Goal: Transaction & Acquisition: Subscribe to service/newsletter

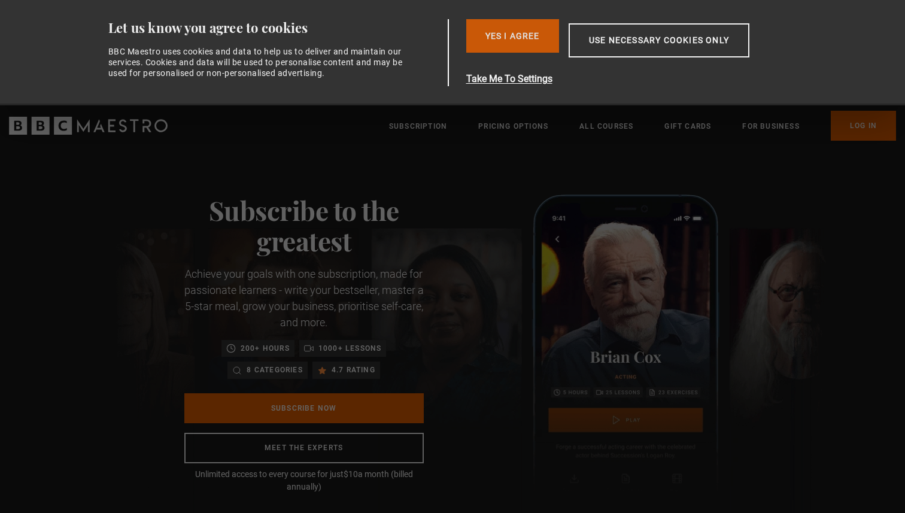
click at [524, 38] on button "Yes I Agree" at bounding box center [512, 36] width 93 height 34
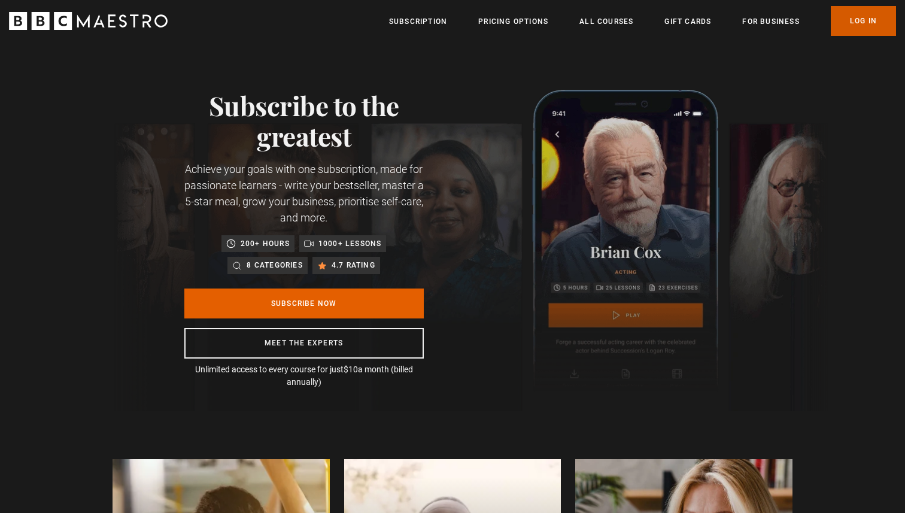
click at [863, 25] on link "Log In" at bounding box center [862, 21] width 65 height 30
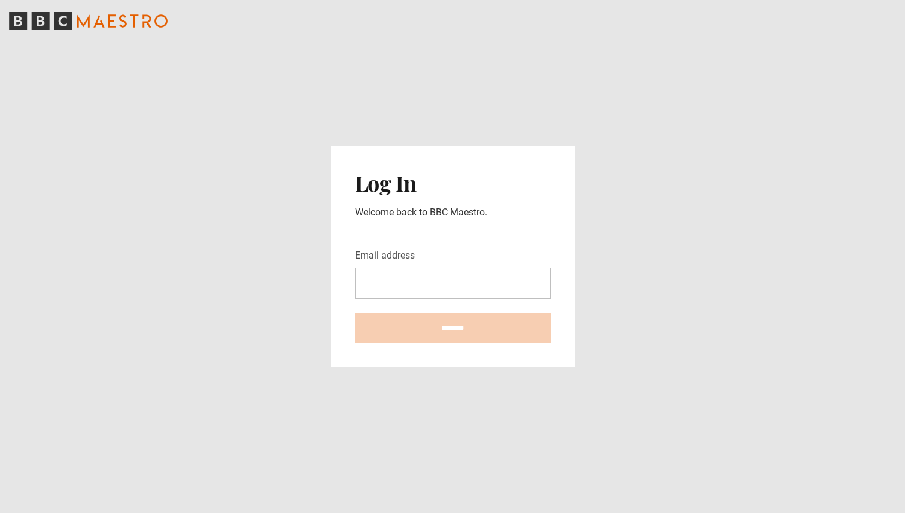
type input "**********"
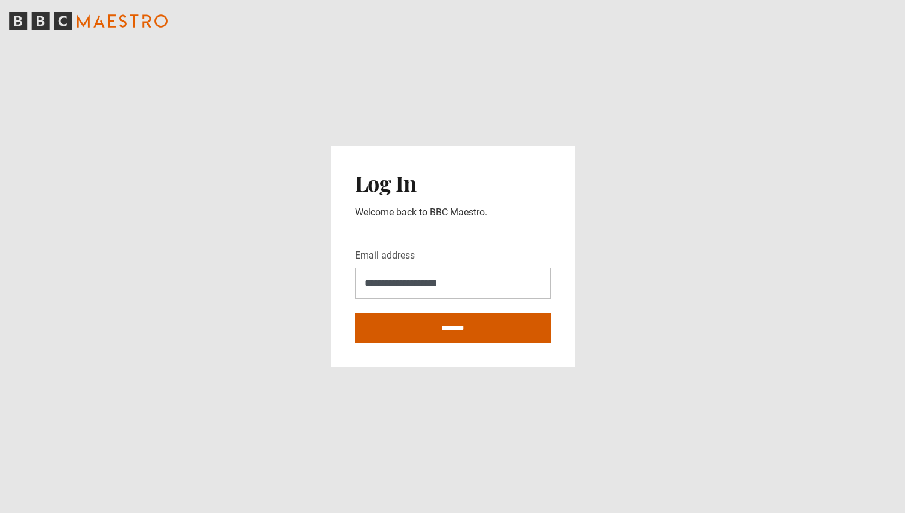
click at [458, 321] on input "********" at bounding box center [453, 328] width 196 height 30
type input "**********"
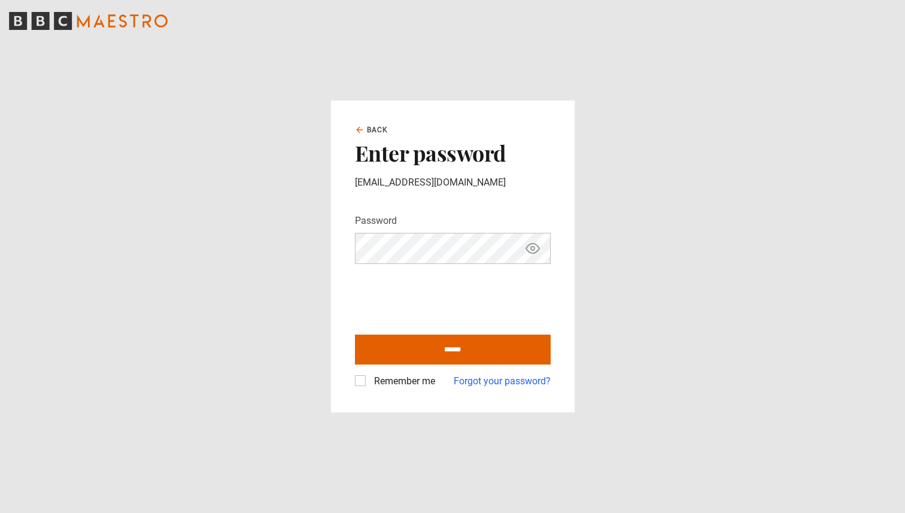
click at [535, 252] on icon "Show password" at bounding box center [532, 249] width 13 height 10
click at [471, 348] on input "******" at bounding box center [453, 349] width 196 height 30
type input "**********"
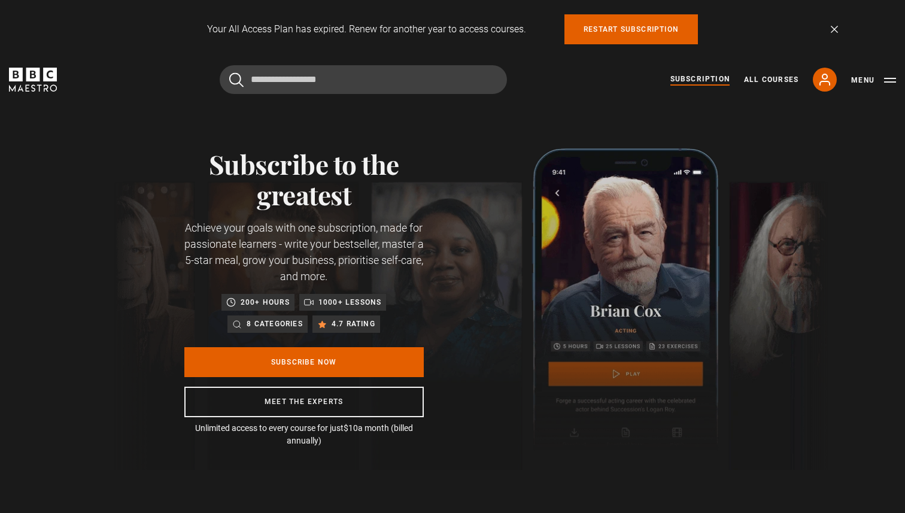
click at [28, 86] on icon "BBC Maestro" at bounding box center [33, 80] width 48 height 24
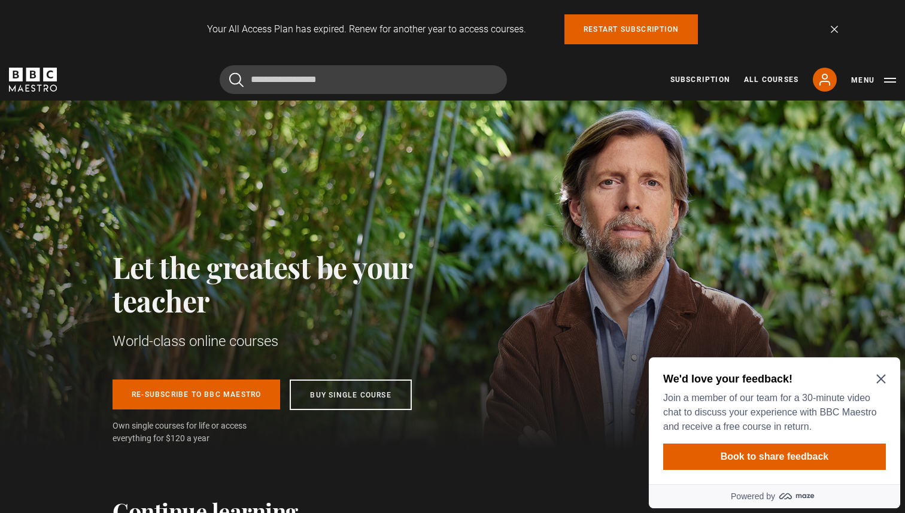
click at [885, 379] on div "We'd love your feedback! Join a member of our team for a 30-minute video chat t…" at bounding box center [774, 420] width 251 height 127
click at [881, 378] on icon "Close Maze Prompt" at bounding box center [880, 379] width 9 height 9
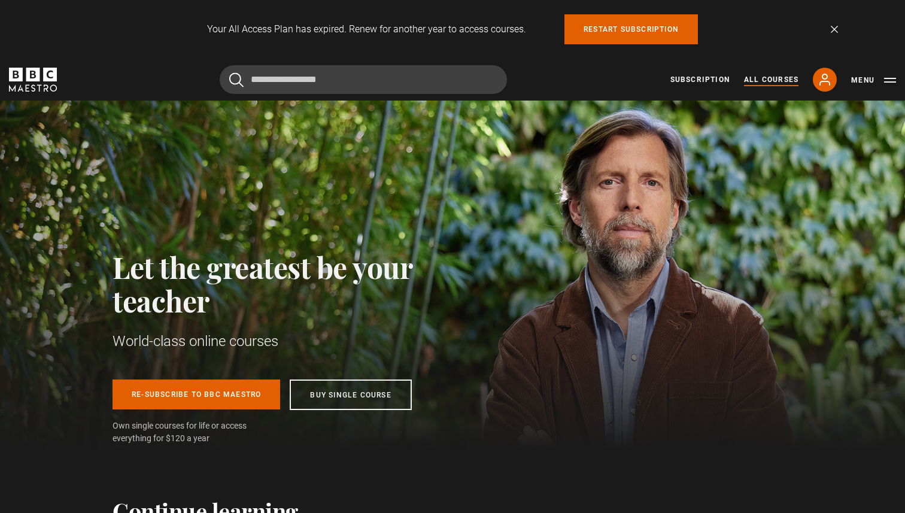
click at [760, 80] on link "All Courses" at bounding box center [771, 79] width 54 height 11
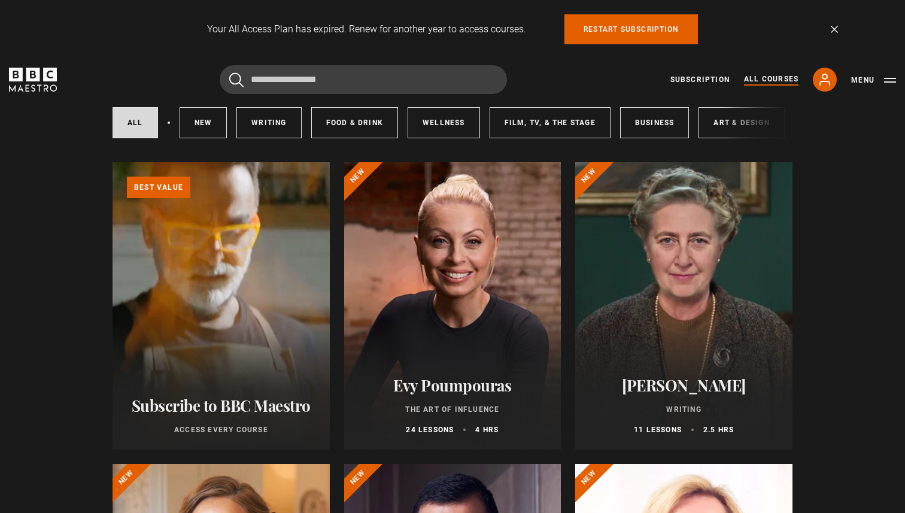
scroll to position [93, 0]
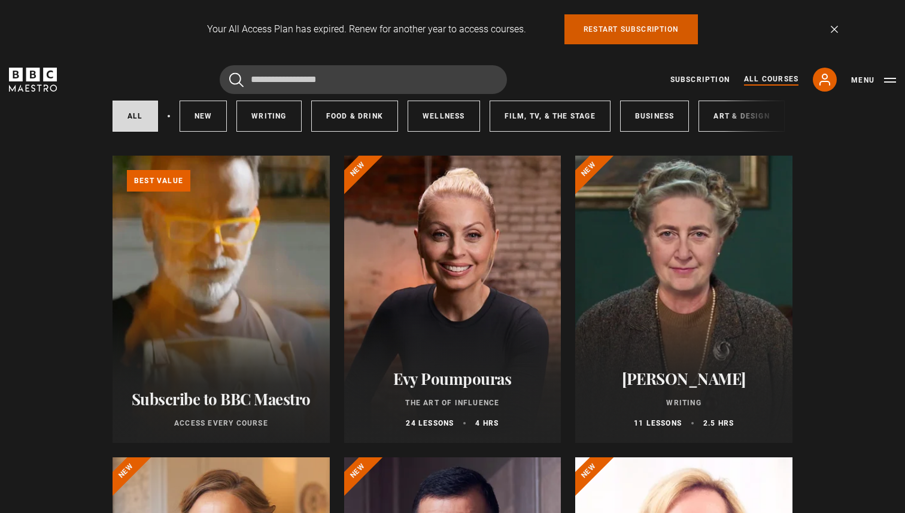
click at [655, 34] on link "Restart subscription" at bounding box center [630, 29] width 133 height 30
click at [628, 27] on link "Restart subscription" at bounding box center [630, 29] width 133 height 30
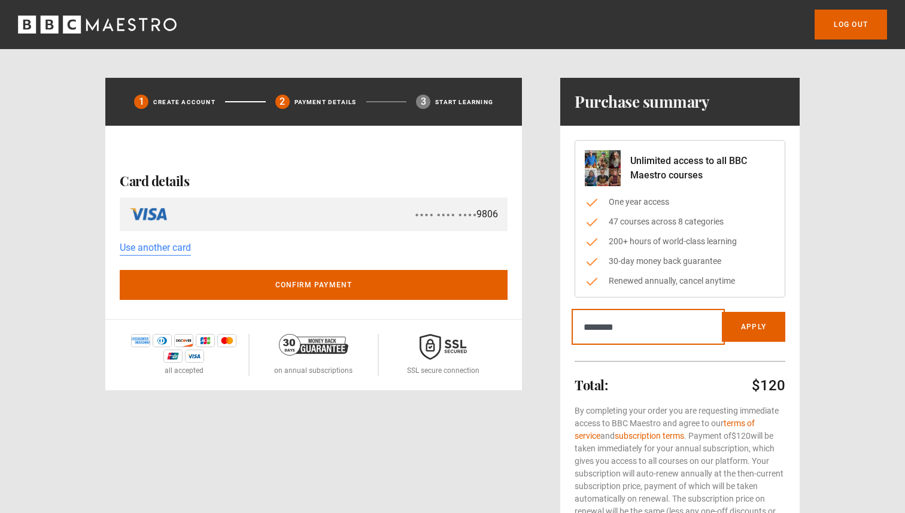
type input "*********"
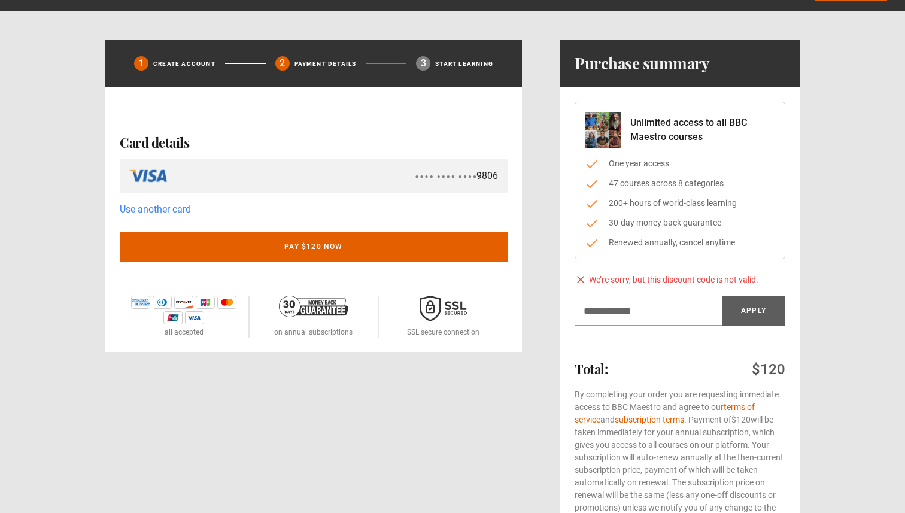
scroll to position [22, 0]
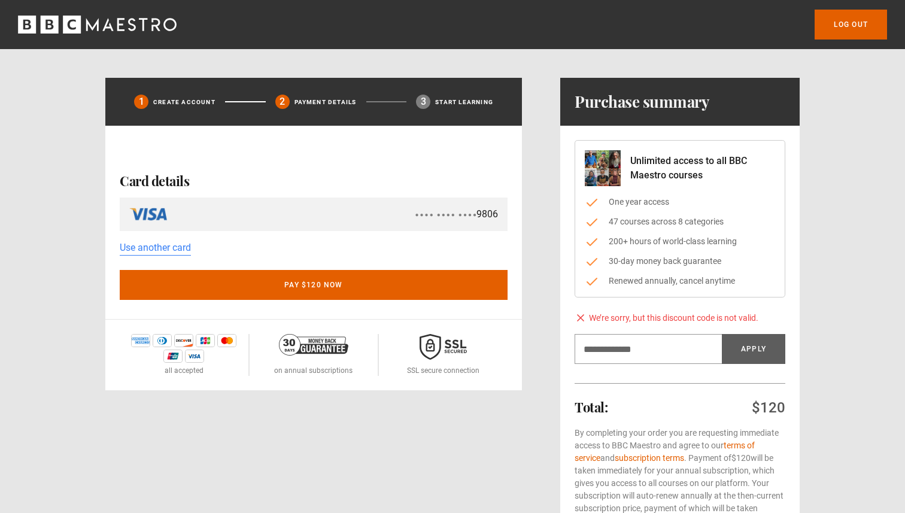
click at [874, 223] on div "Log out 1 Create Account 2 Payment details 3 Start learning By using quick pay …" at bounding box center [452, 319] width 905 height 639
click at [666, 342] on input "Discount code" at bounding box center [647, 349] width 147 height 30
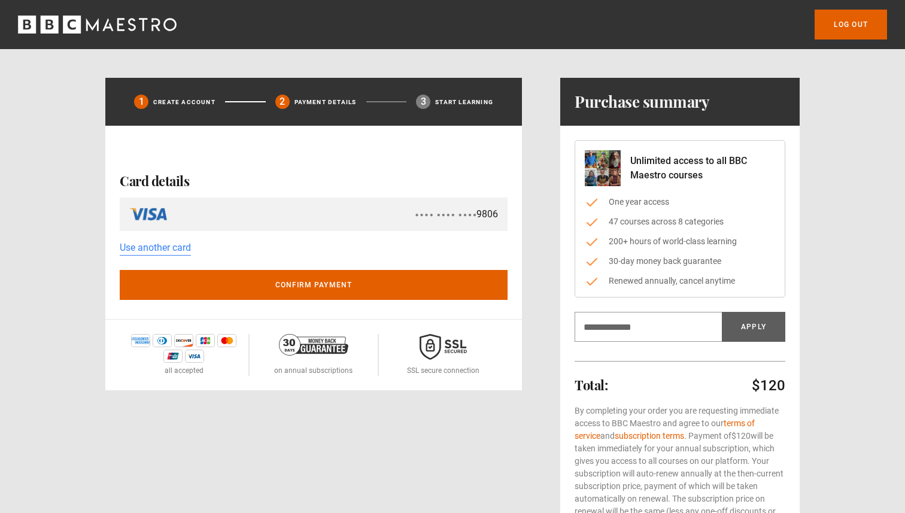
click at [75, 30] on icon "BBC Maestro" at bounding box center [72, 25] width 18 height 18
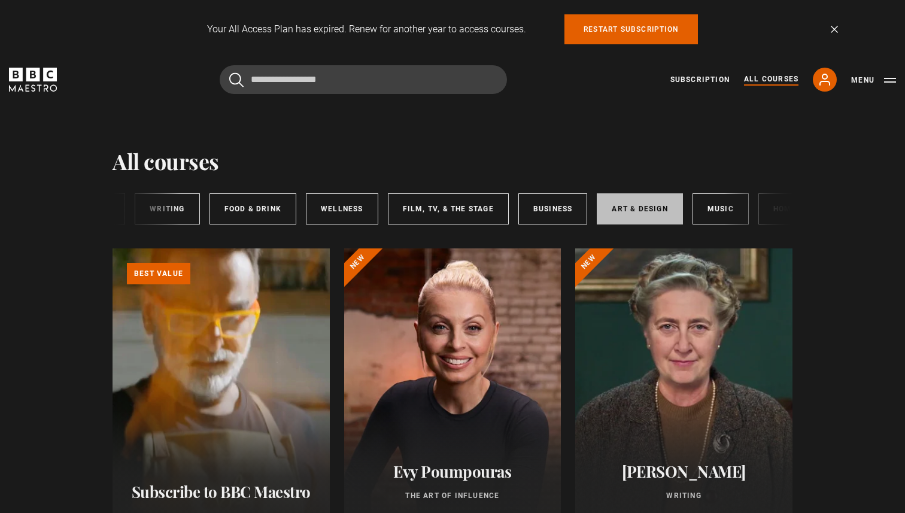
scroll to position [0, 105]
click at [625, 205] on link "Art & Design" at bounding box center [636, 208] width 86 height 31
click at [631, 214] on link "Art & Design" at bounding box center [636, 208] width 86 height 31
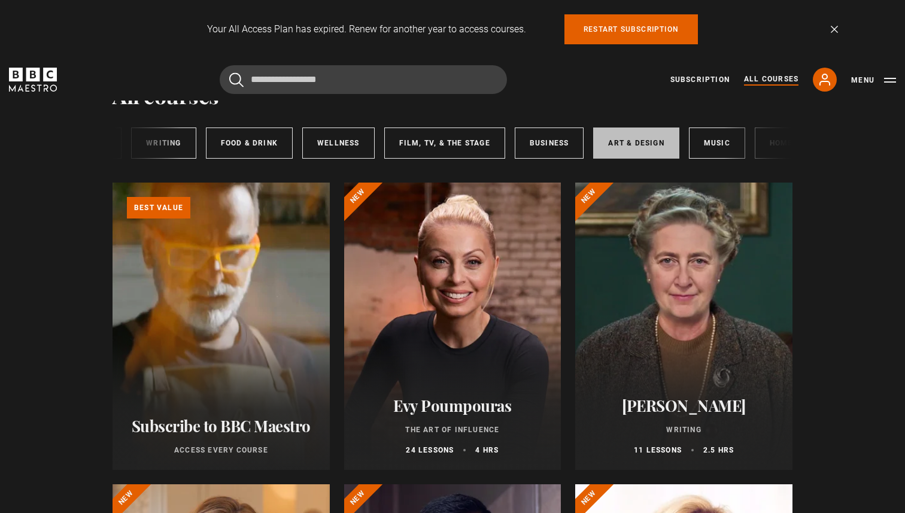
scroll to position [0, 0]
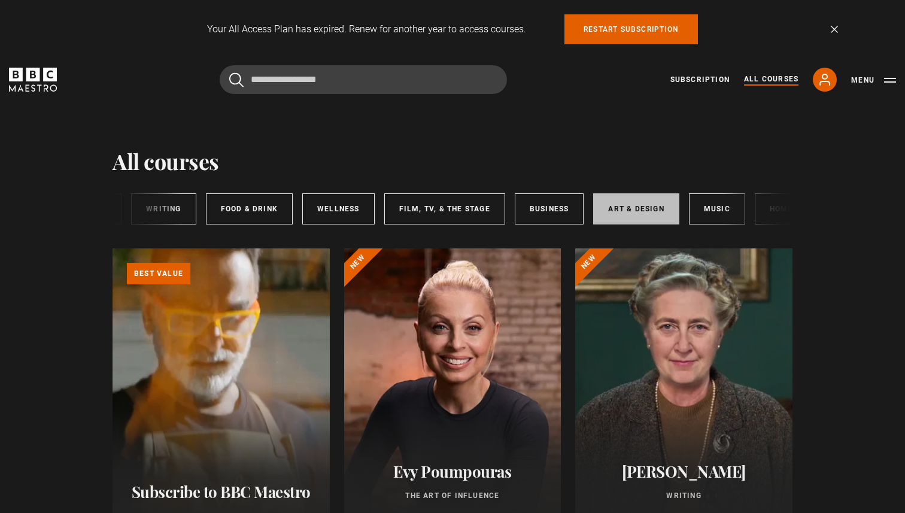
click at [637, 209] on link "Art & Design" at bounding box center [636, 208] width 86 height 31
click at [702, 208] on link "Music" at bounding box center [717, 208] width 56 height 31
click at [621, 209] on link "Art & Design" at bounding box center [636, 208] width 86 height 31
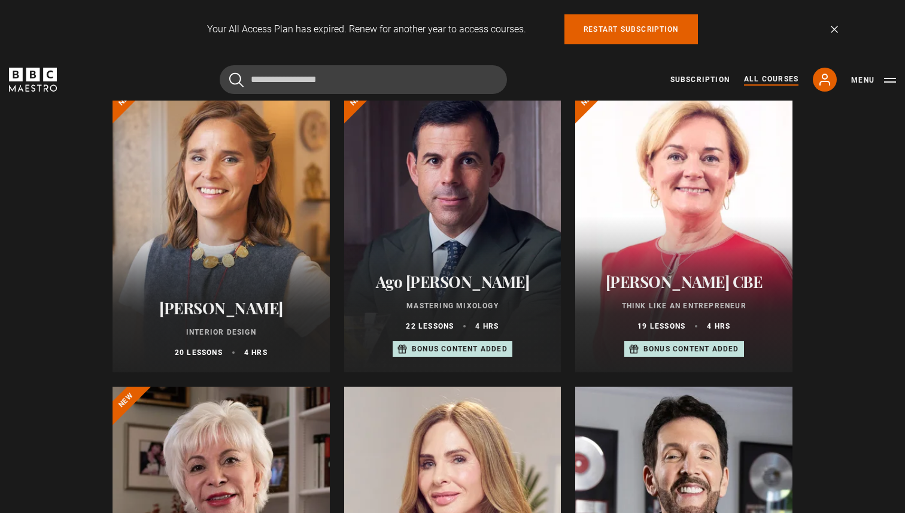
scroll to position [473, 0]
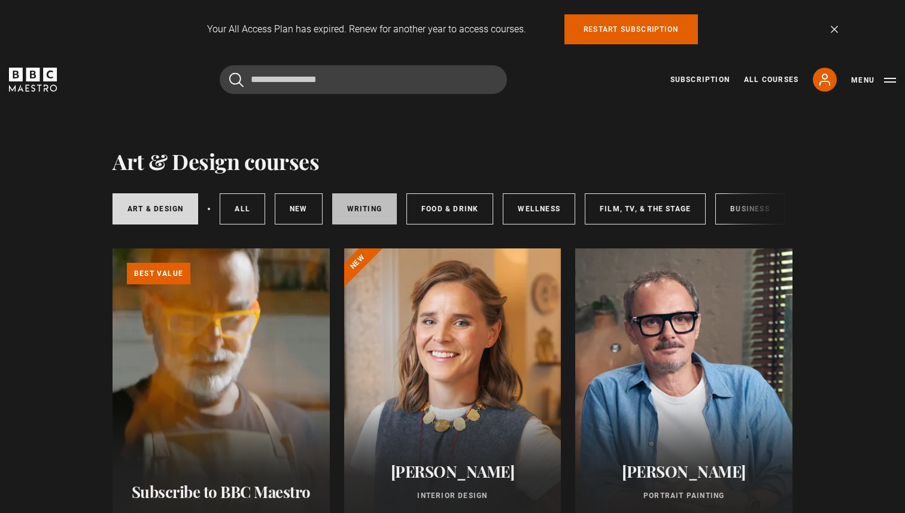
click at [361, 212] on link "Writing" at bounding box center [364, 208] width 65 height 31
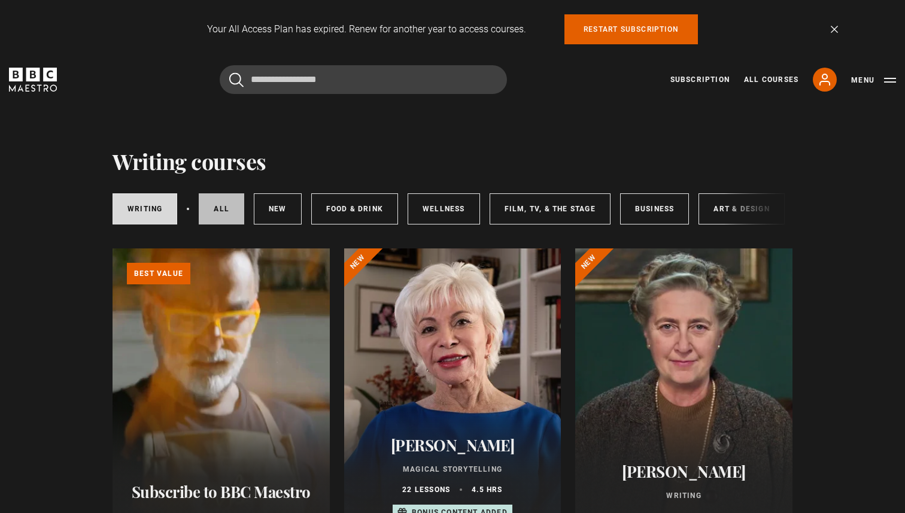
click at [227, 203] on link "All courses" at bounding box center [221, 208] width 45 height 31
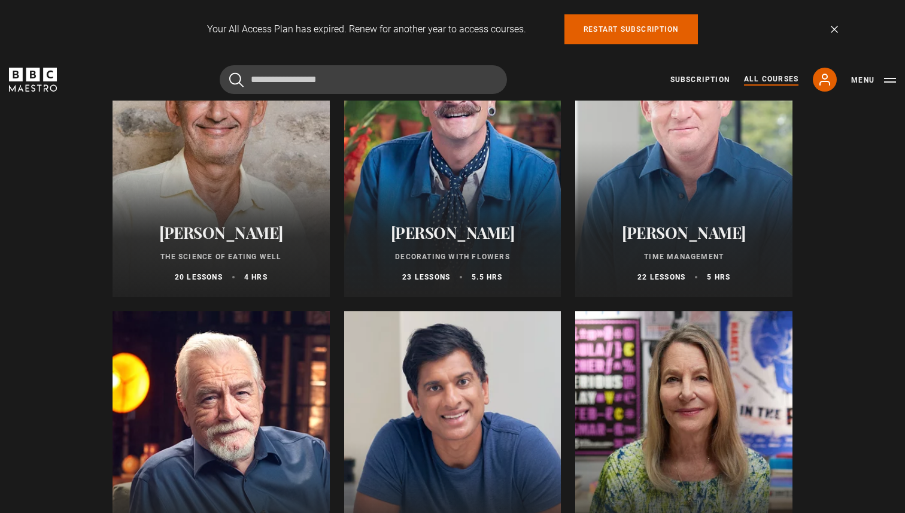
scroll to position [1748, 0]
